Goal: Information Seeking & Learning: Learn about a topic

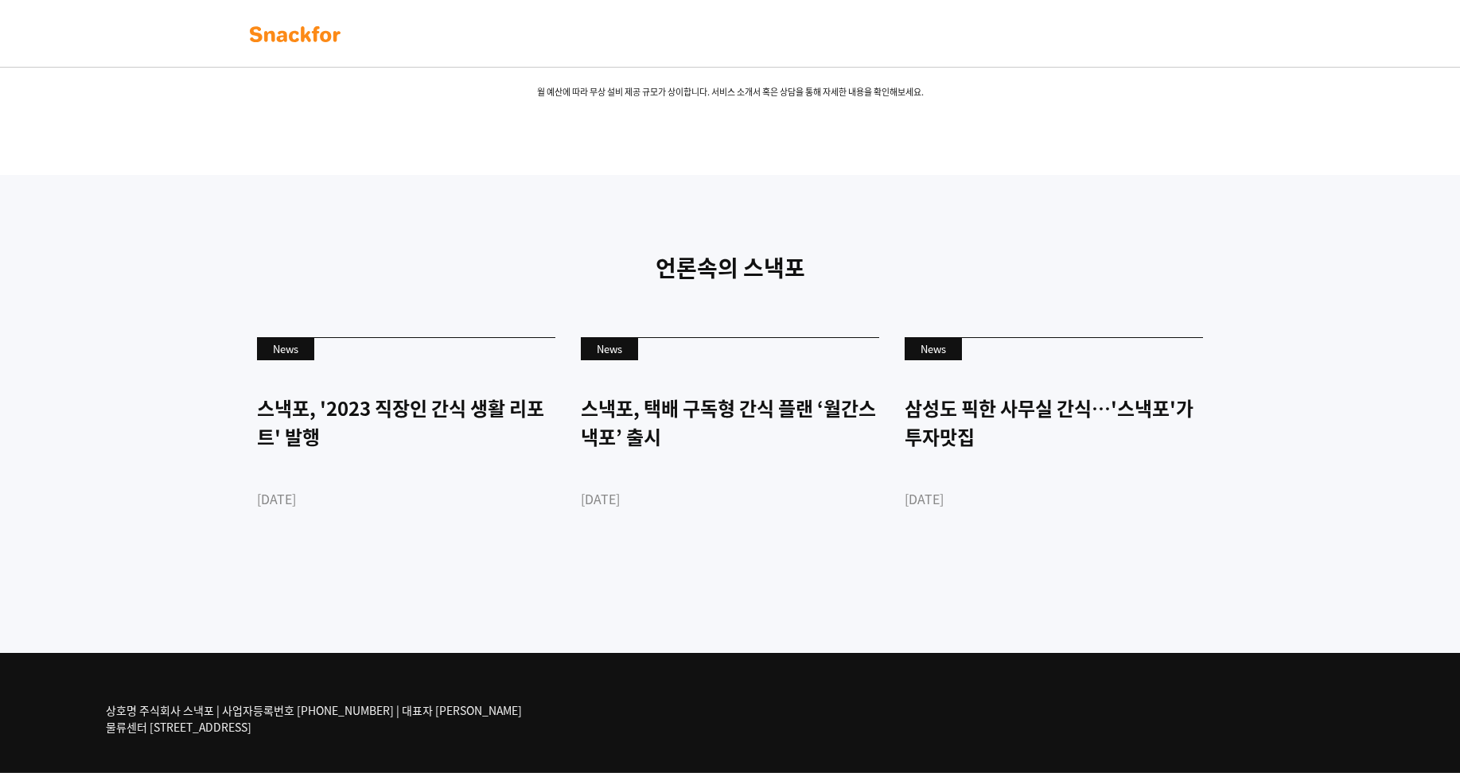
scroll to position [3660, 0]
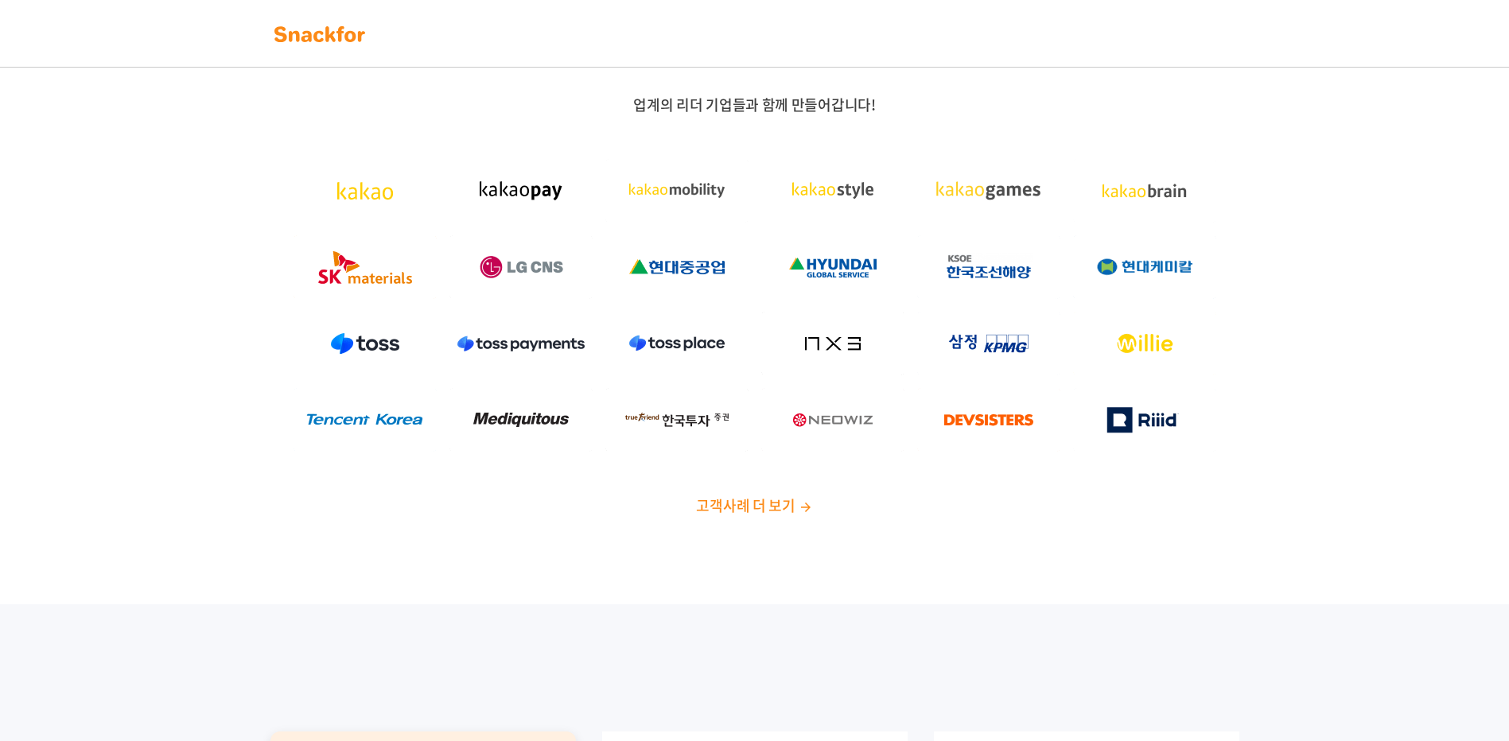
click at [802, 512] on img at bounding box center [806, 507] width 14 height 14
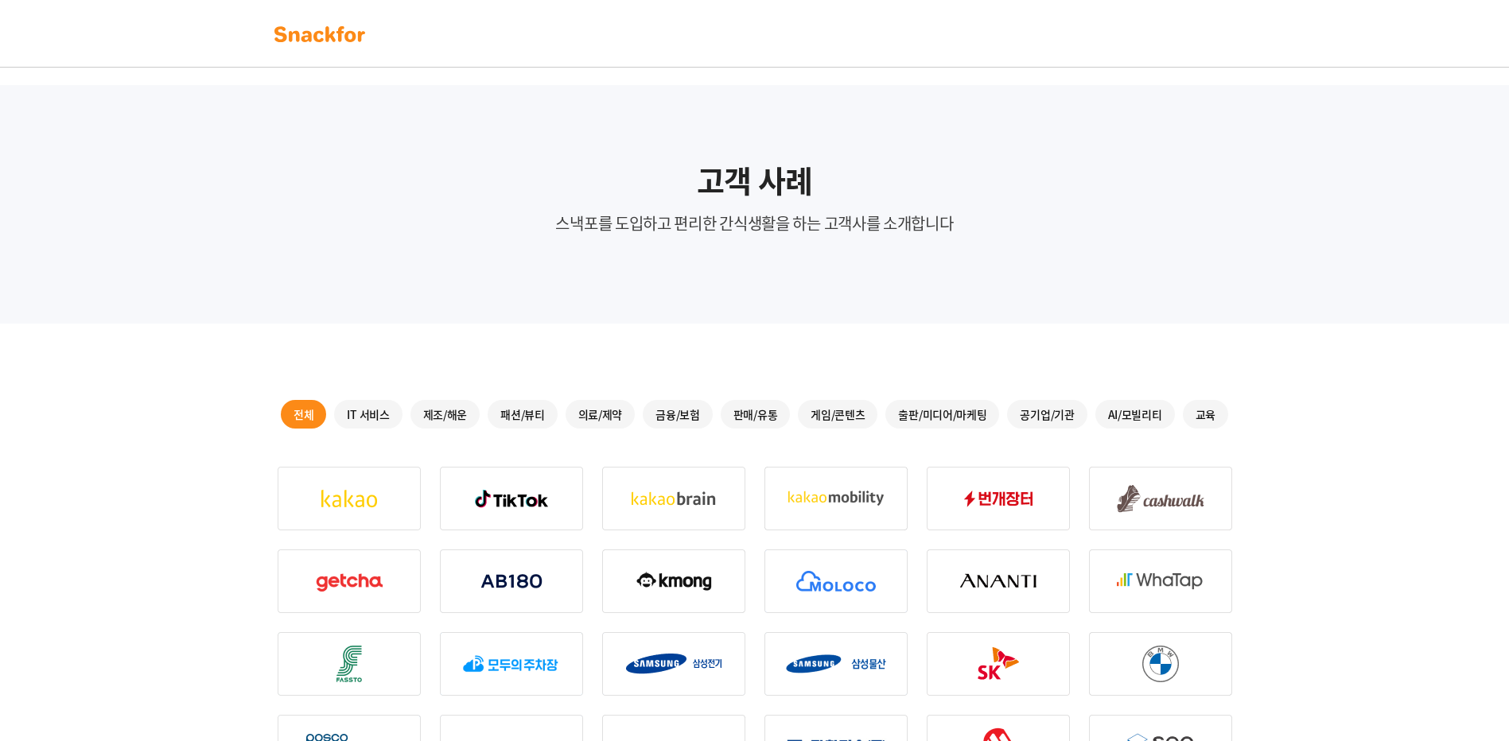
click at [568, 232] on p "스낵포를 도입하고 편리한 간식생활을 하는 고객사를 소개합니다" at bounding box center [755, 223] width 1260 height 22
click at [780, 418] on div "판매/유통" at bounding box center [756, 414] width 70 height 29
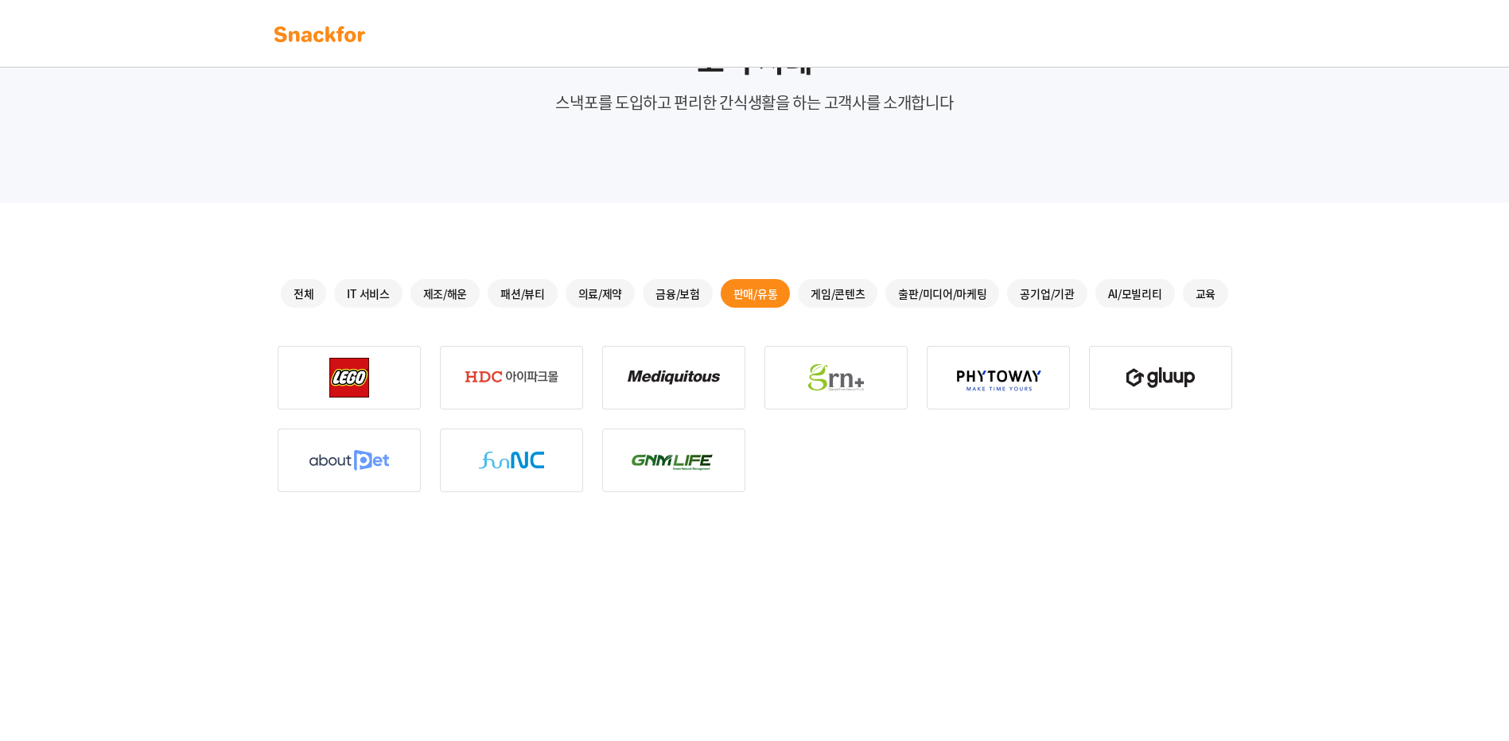
scroll to position [159, 0]
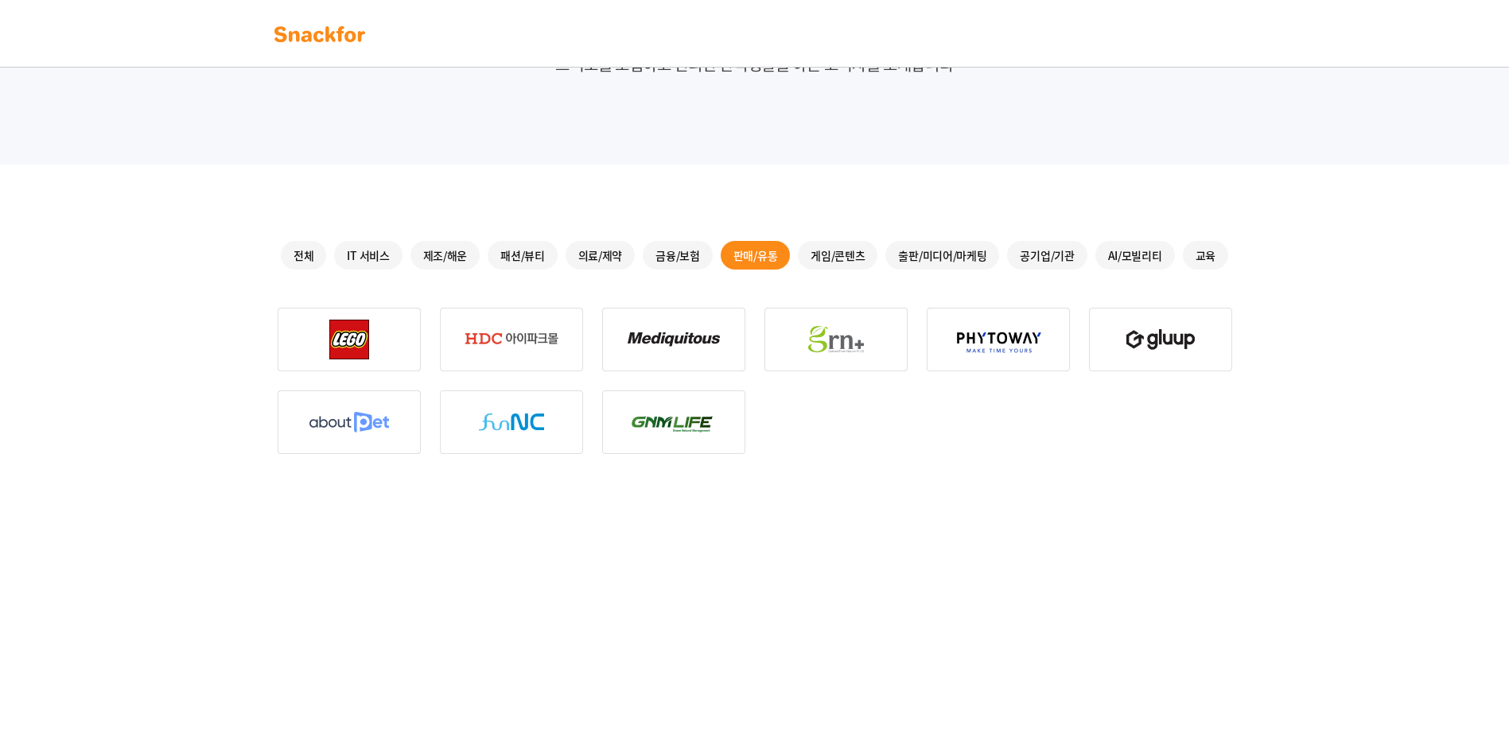
click at [602, 333] on img at bounding box center [673, 340] width 143 height 64
click at [670, 335] on img at bounding box center [673, 340] width 143 height 64
click at [300, 259] on div "전체" at bounding box center [303, 255] width 45 height 29
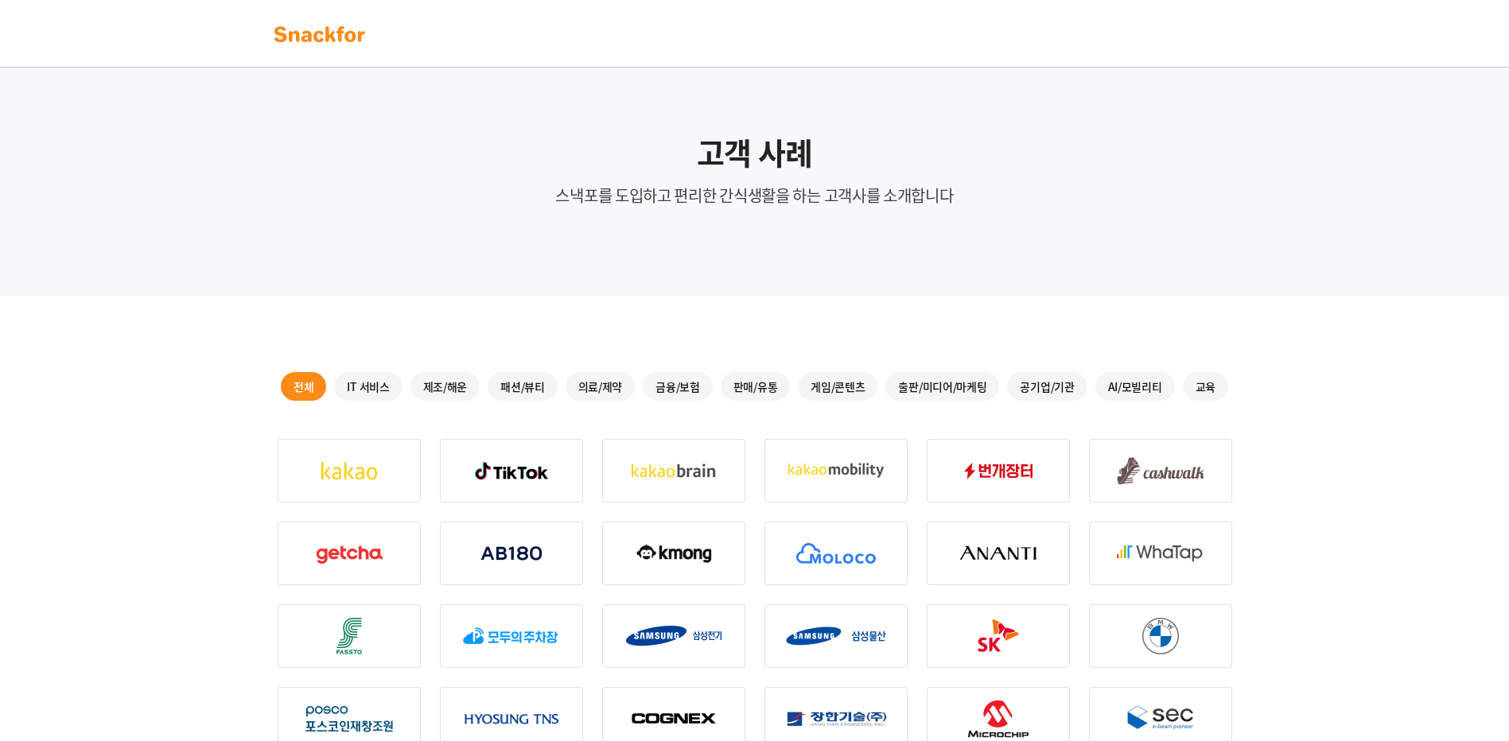
scroll to position [0, 0]
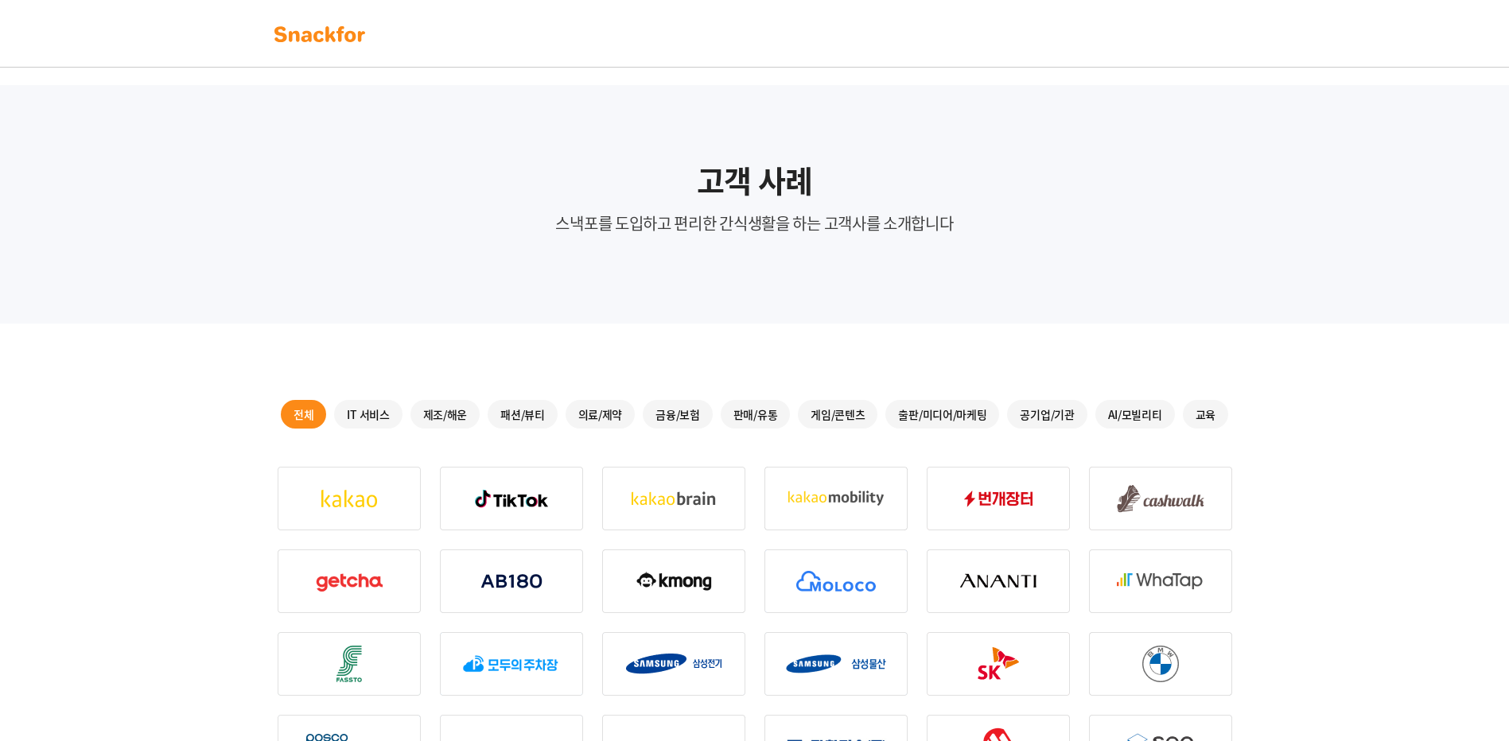
click at [326, 41] on img at bounding box center [320, 33] width 100 height 25
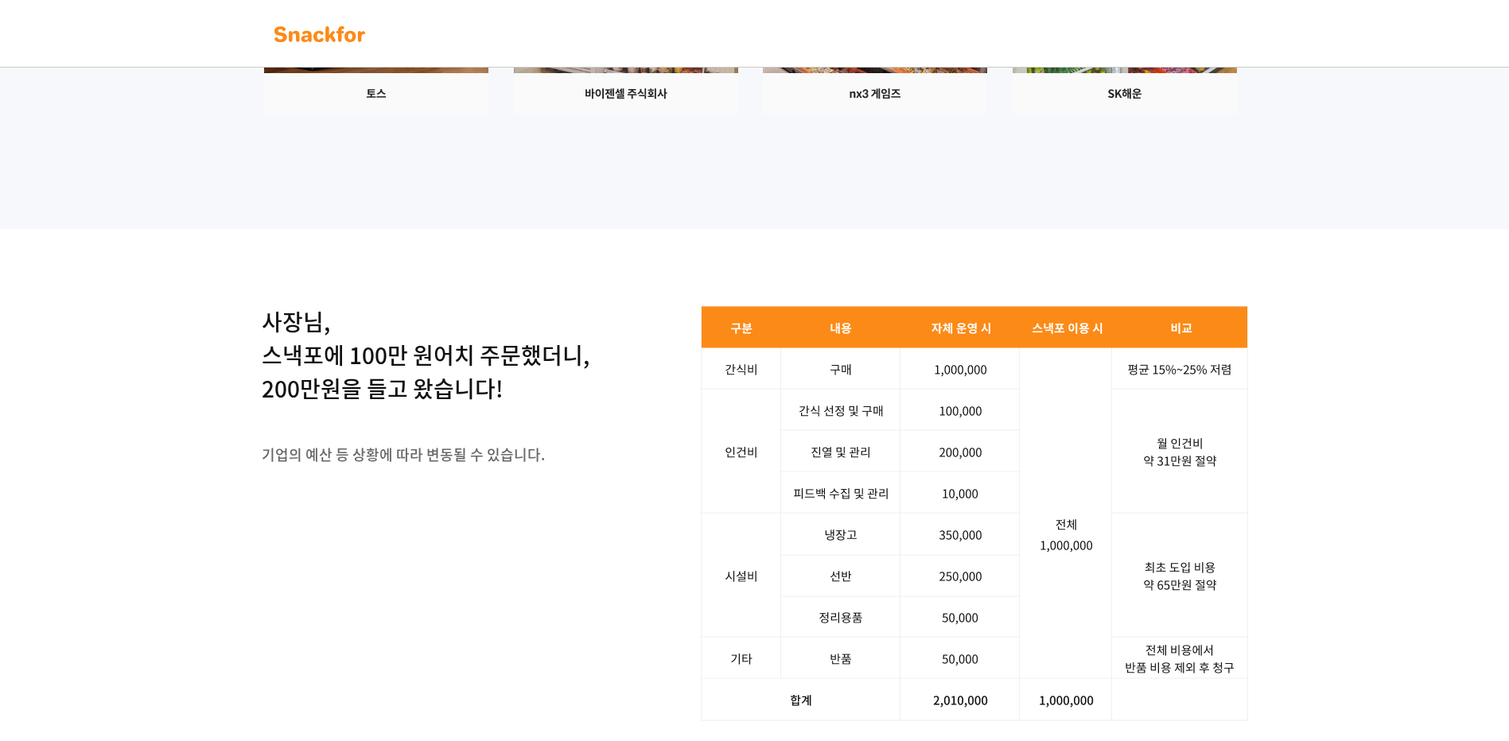
scroll to position [1750, 0]
